Goal: Task Accomplishment & Management: Complete application form

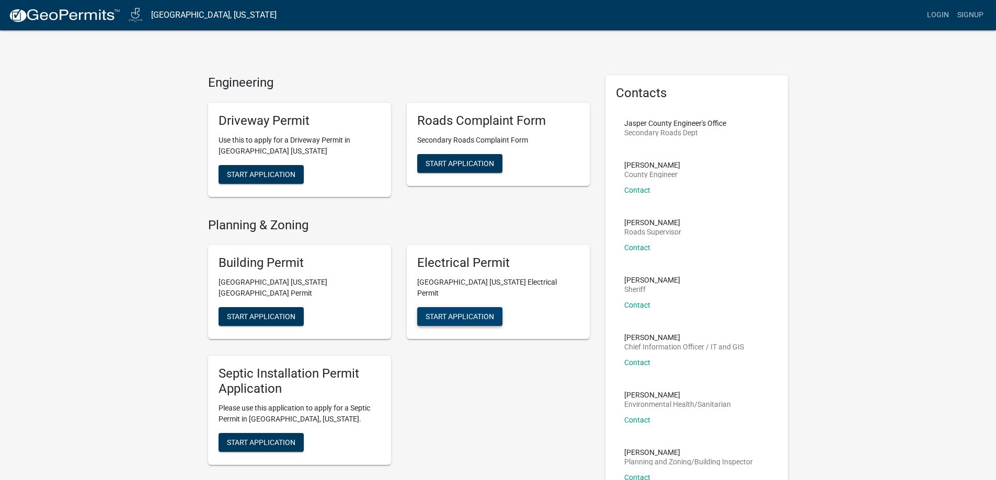
click at [476, 313] on span "Start Application" at bounding box center [460, 317] width 68 height 8
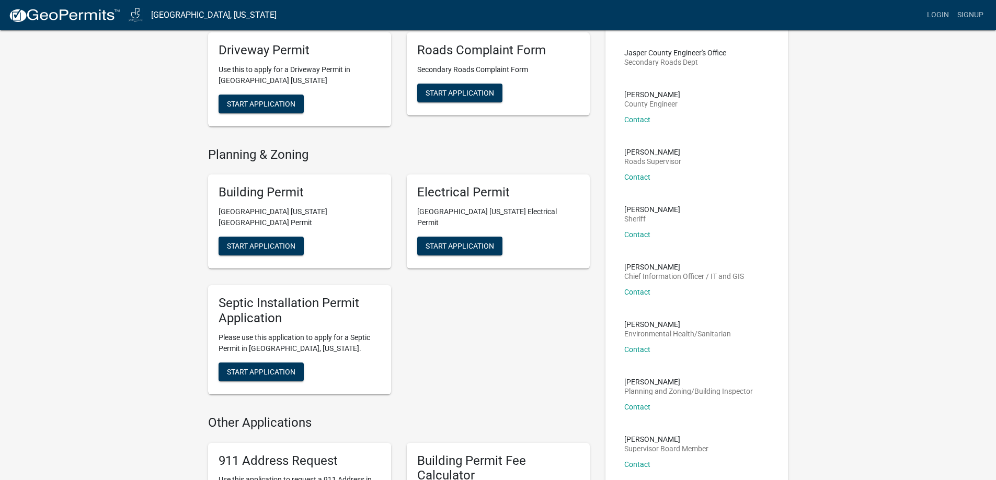
scroll to position [52, 0]
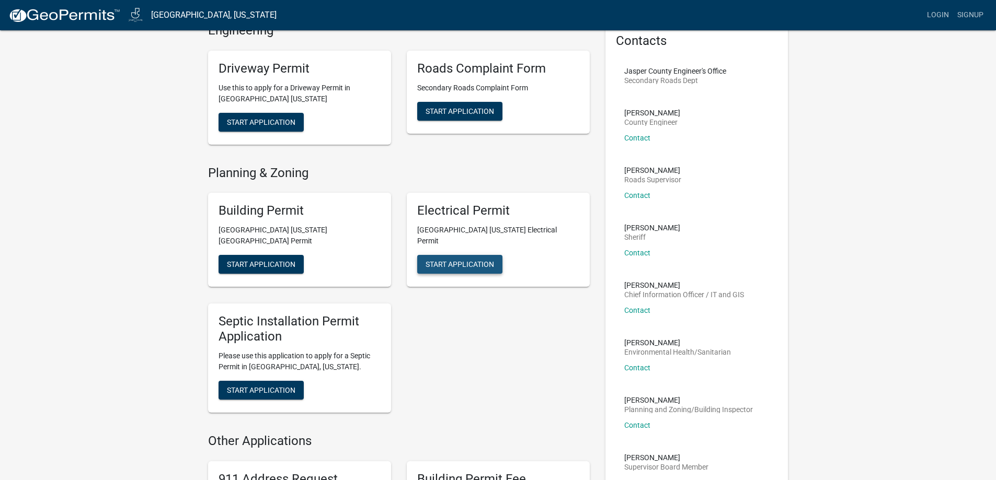
click at [449, 260] on span "Start Application" at bounding box center [460, 264] width 68 height 8
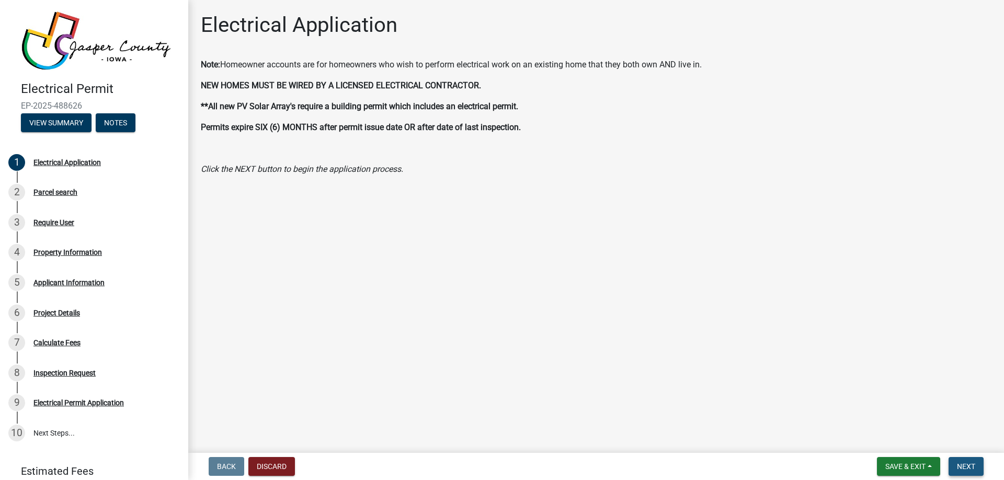
click at [960, 468] on span "Next" at bounding box center [966, 467] width 18 height 8
